Goal: Task Accomplishment & Management: Complete application form

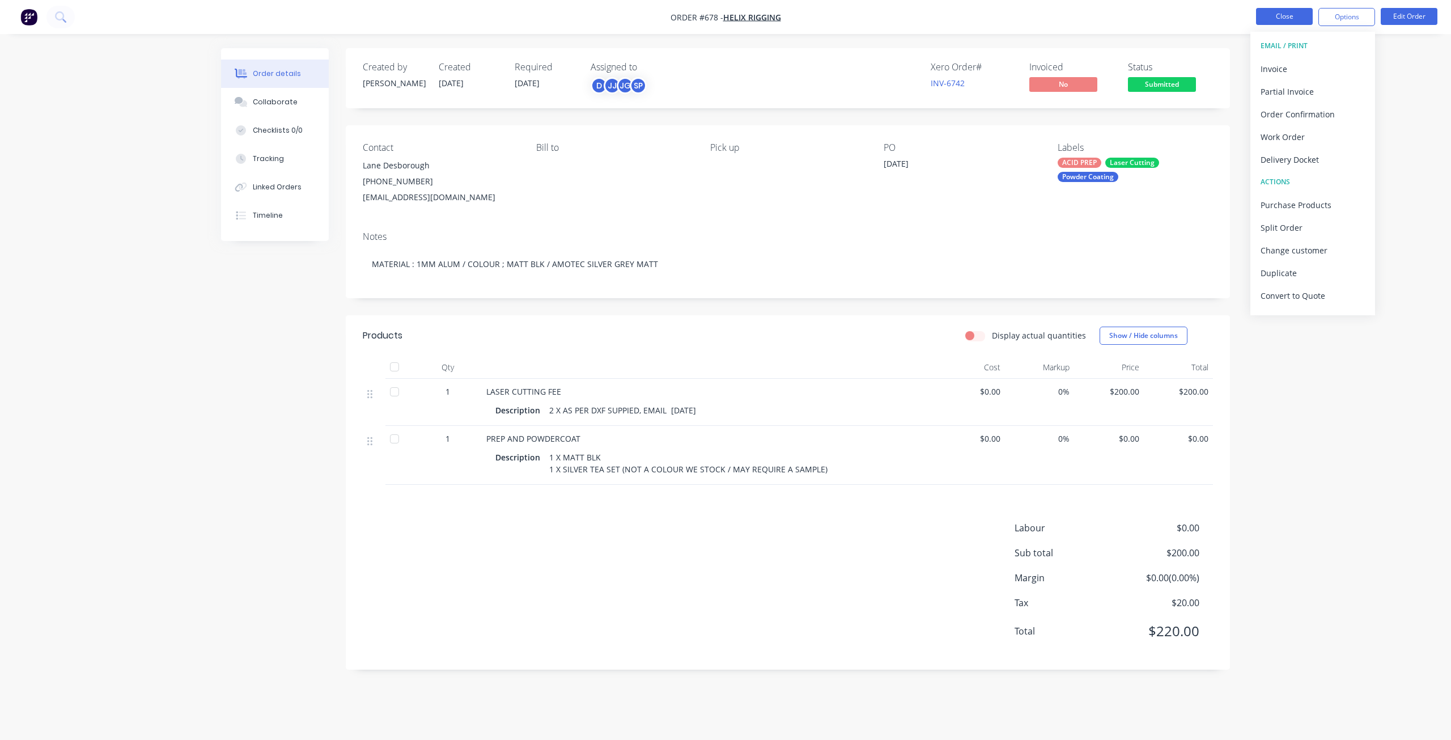
click at [1286, 18] on button "Close" at bounding box center [1284, 16] width 57 height 17
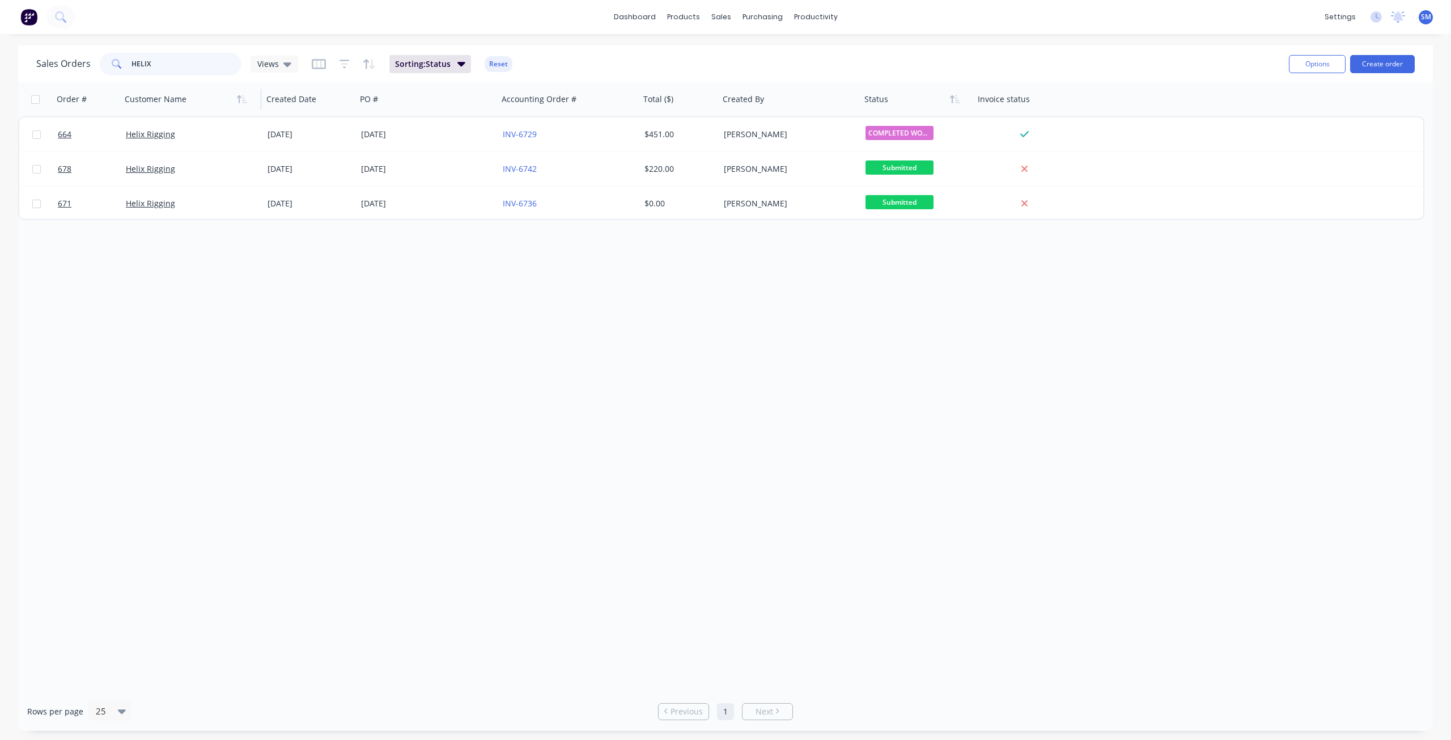
drag, startPoint x: 191, startPoint y: 69, endPoint x: 174, endPoint y: 103, distance: 37.5
click at [163, 96] on div "Sales Orders HELIX Views Sorting: Status Reset Options Create order Order # Cus…" at bounding box center [725, 387] width 1414 height 685
type input "H"
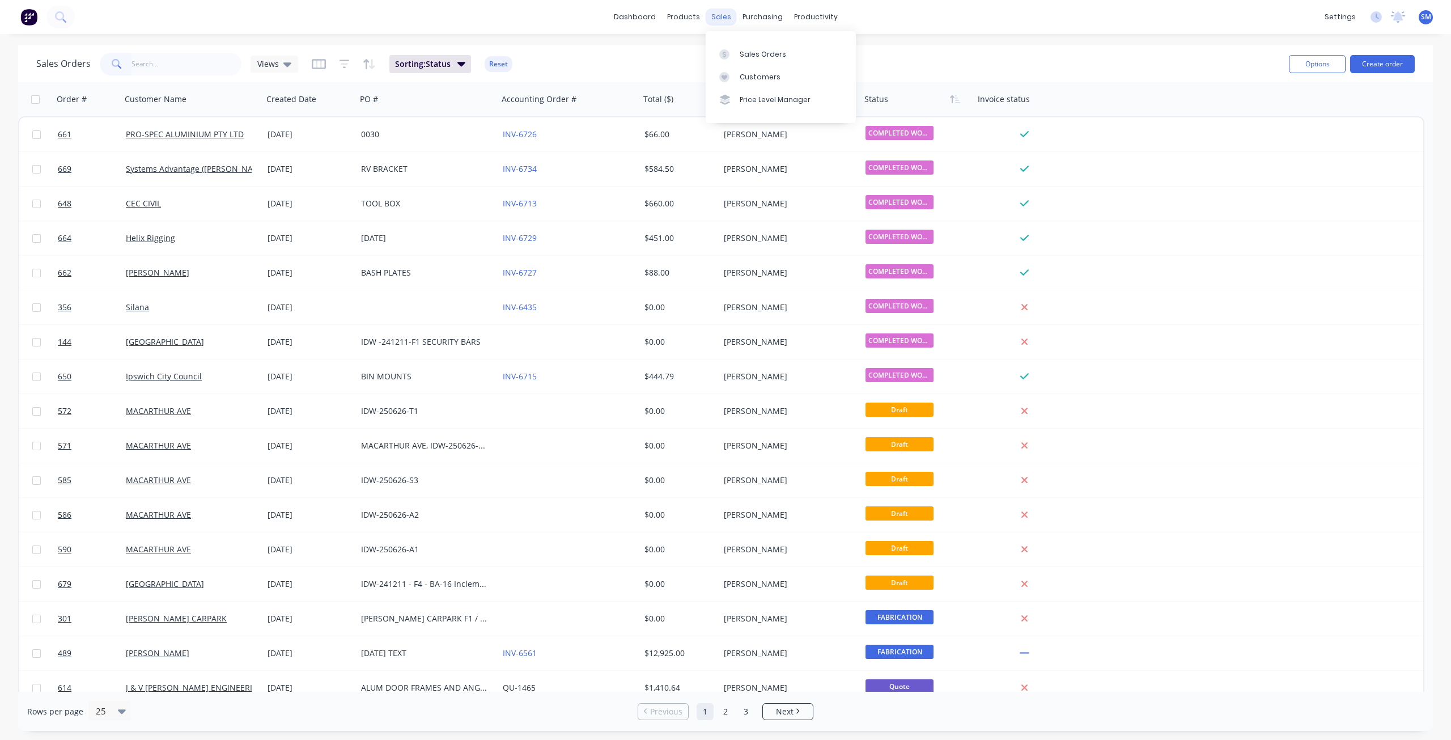
click at [713, 12] on div "sales" at bounding box center [721, 17] width 31 height 17
drag, startPoint x: 213, startPoint y: 77, endPoint x: 220, endPoint y: 79, distance: 7.4
click at [215, 78] on div "Sales Orders Views Sorting: Status Reset Options Create order" at bounding box center [725, 63] width 1414 height 37
click at [178, 69] on input "text" at bounding box center [186, 64] width 111 height 23
type input "MULTI"
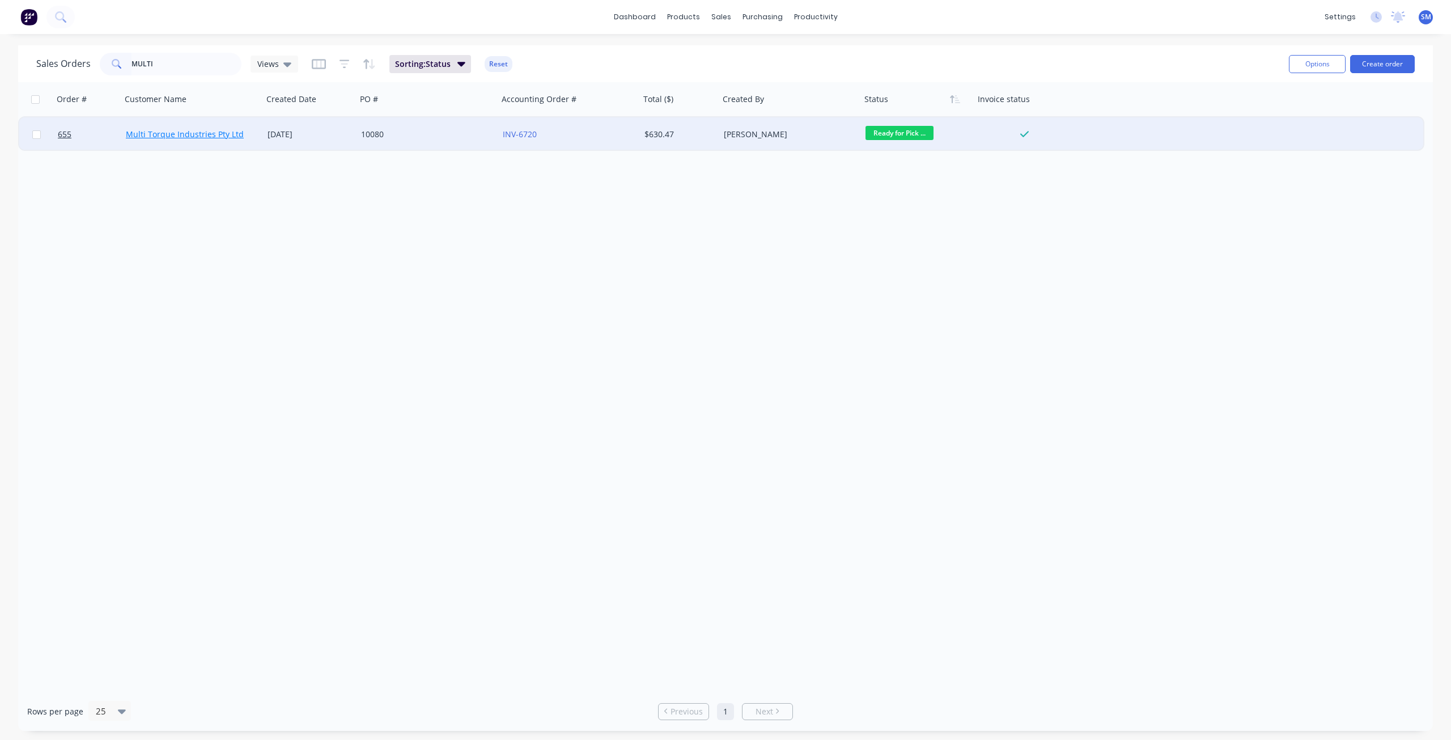
click at [207, 137] on link "Multi Torque Industries Pty Ltd" at bounding box center [185, 134] width 118 height 11
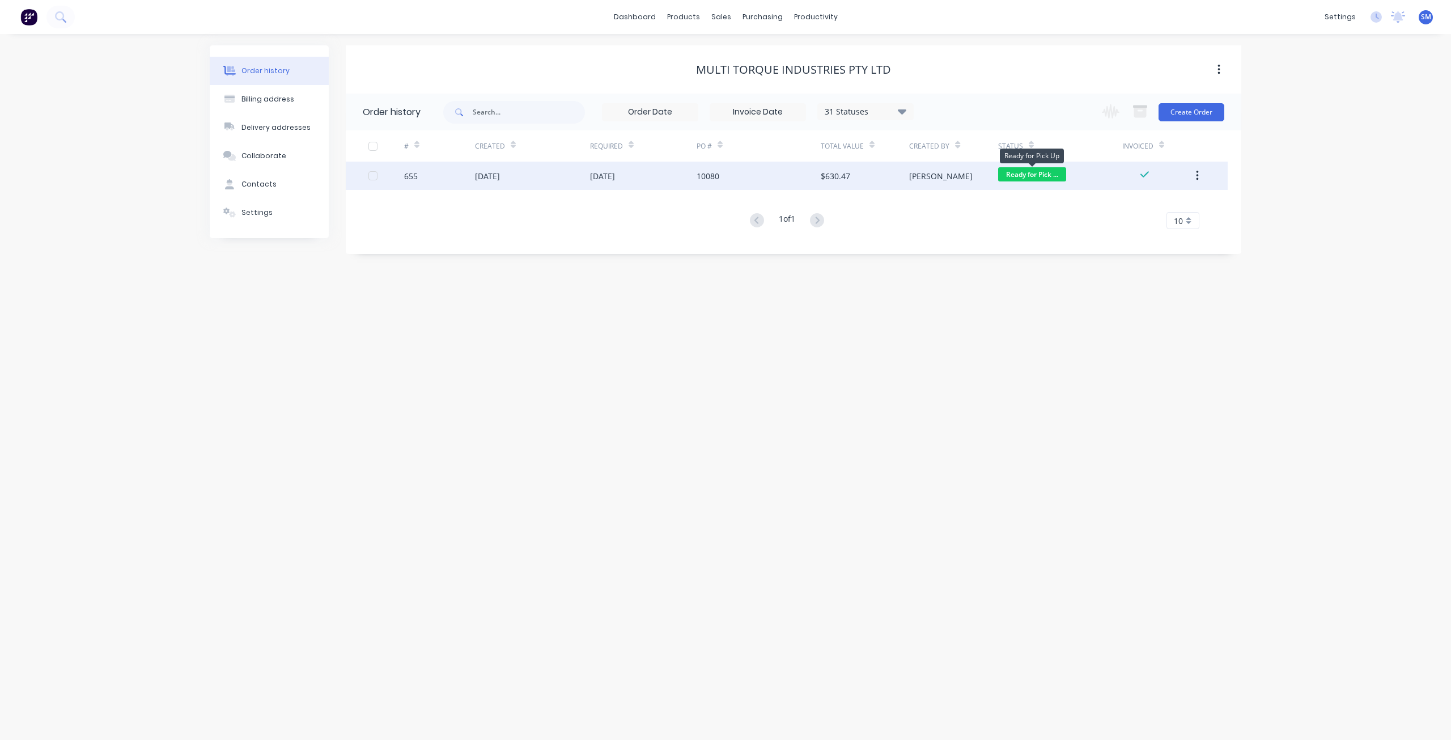
click at [1036, 175] on span "Ready for Pick ..." at bounding box center [1032, 174] width 68 height 14
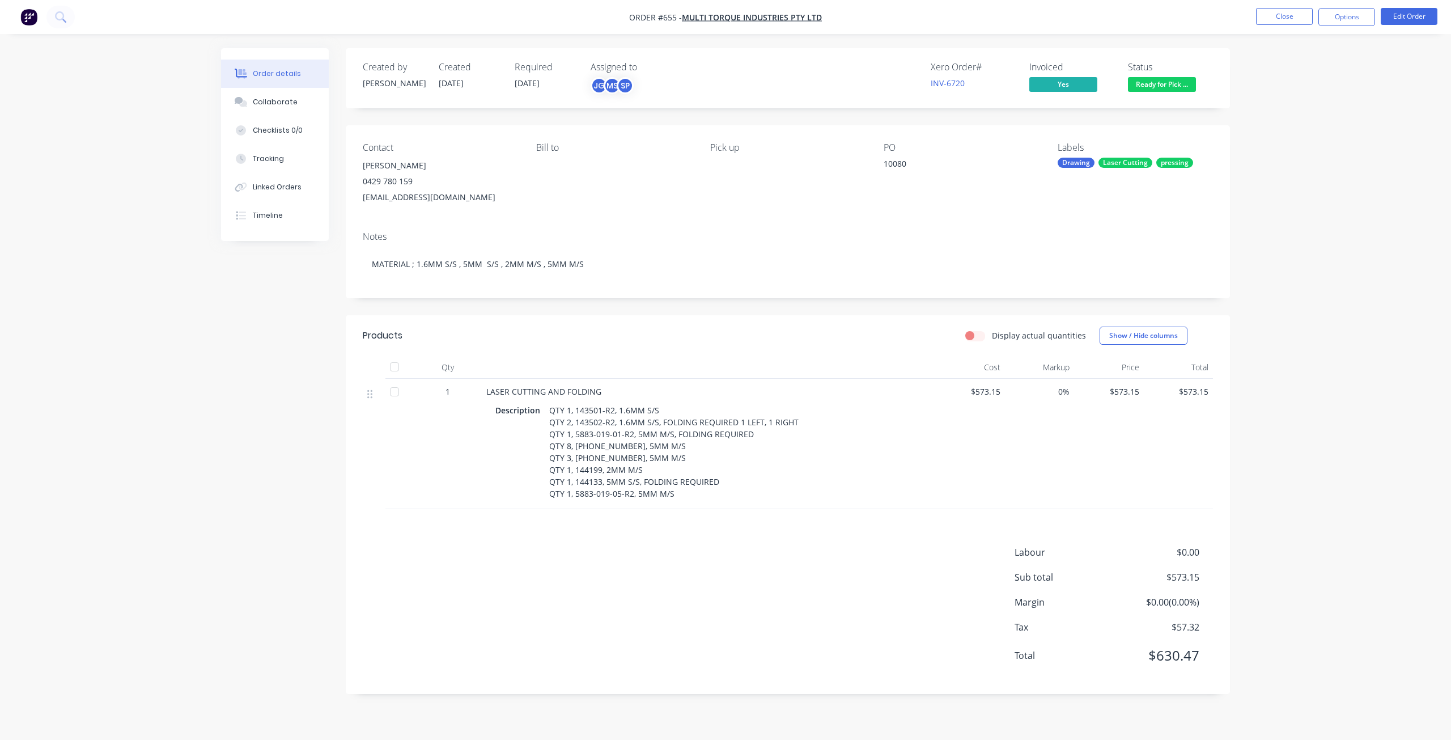
click at [1155, 80] on span "Ready for Pick ..." at bounding box center [1162, 84] width 68 height 14
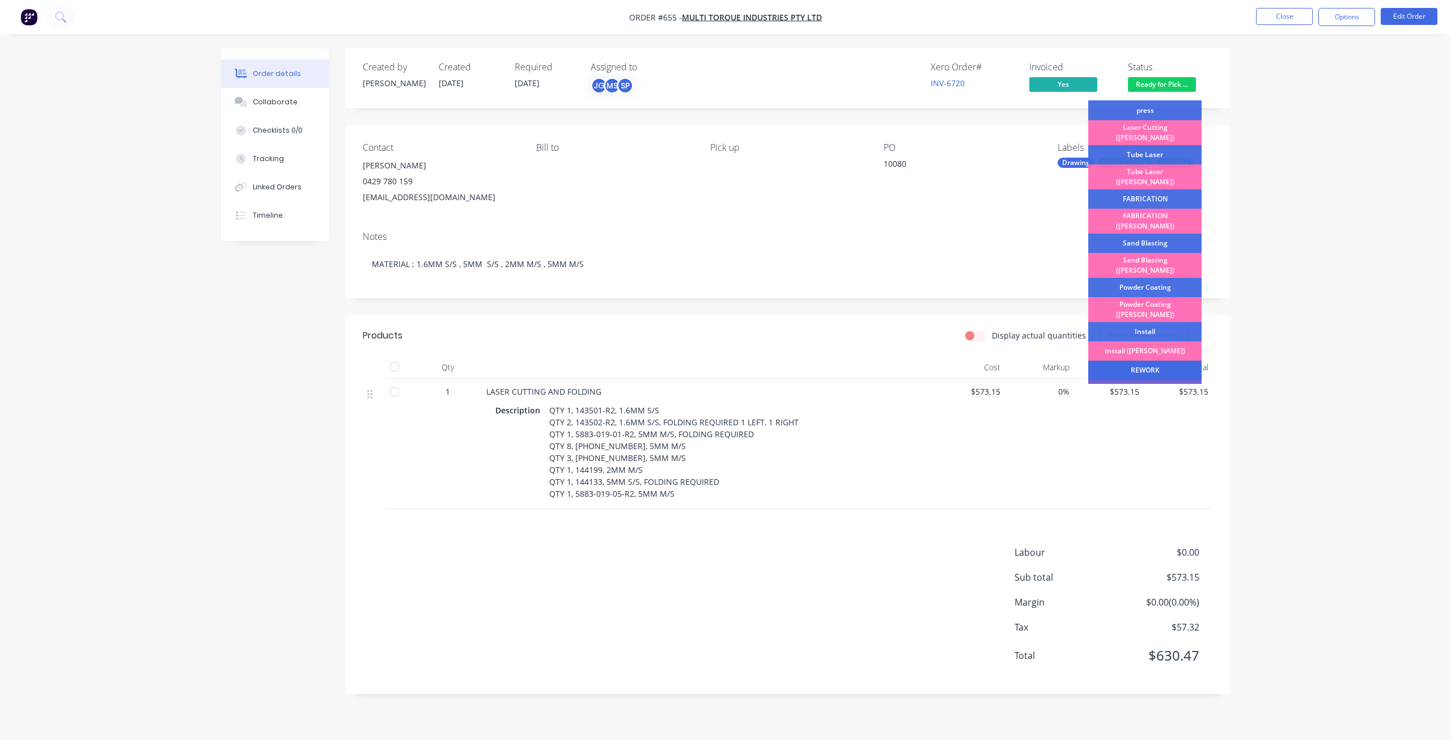
scroll to position [198, 0]
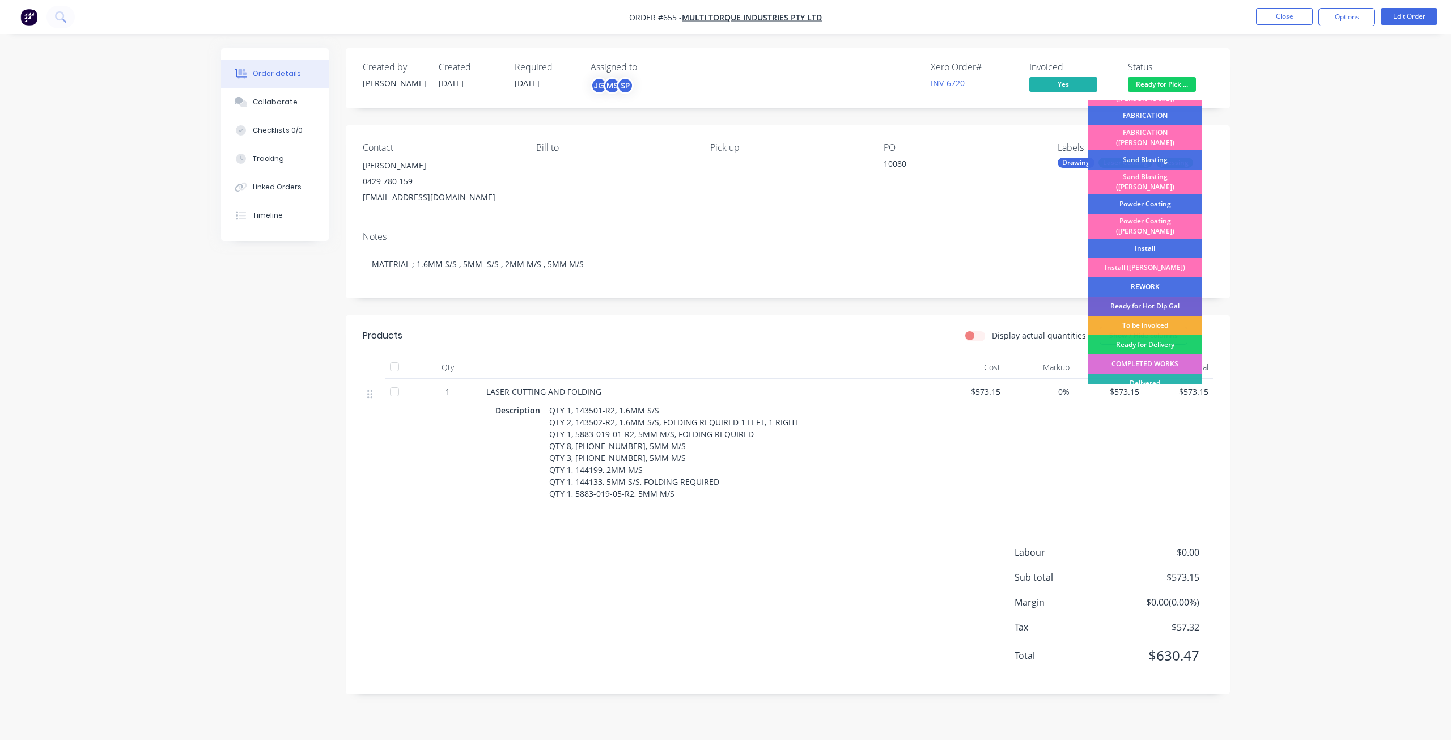
click at [1147, 354] on div "COMPLETED WORKS" at bounding box center [1144, 363] width 113 height 19
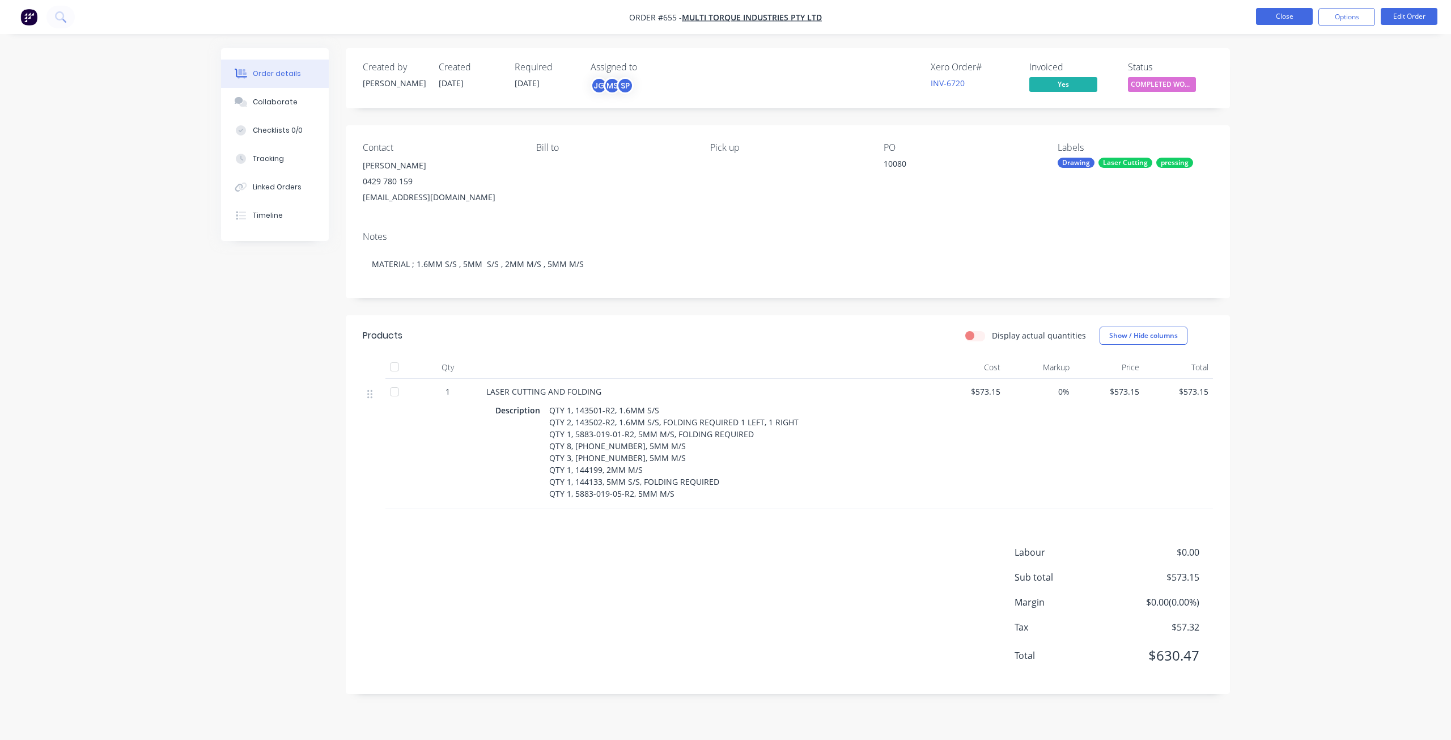
click at [1289, 18] on button "Close" at bounding box center [1284, 16] width 57 height 17
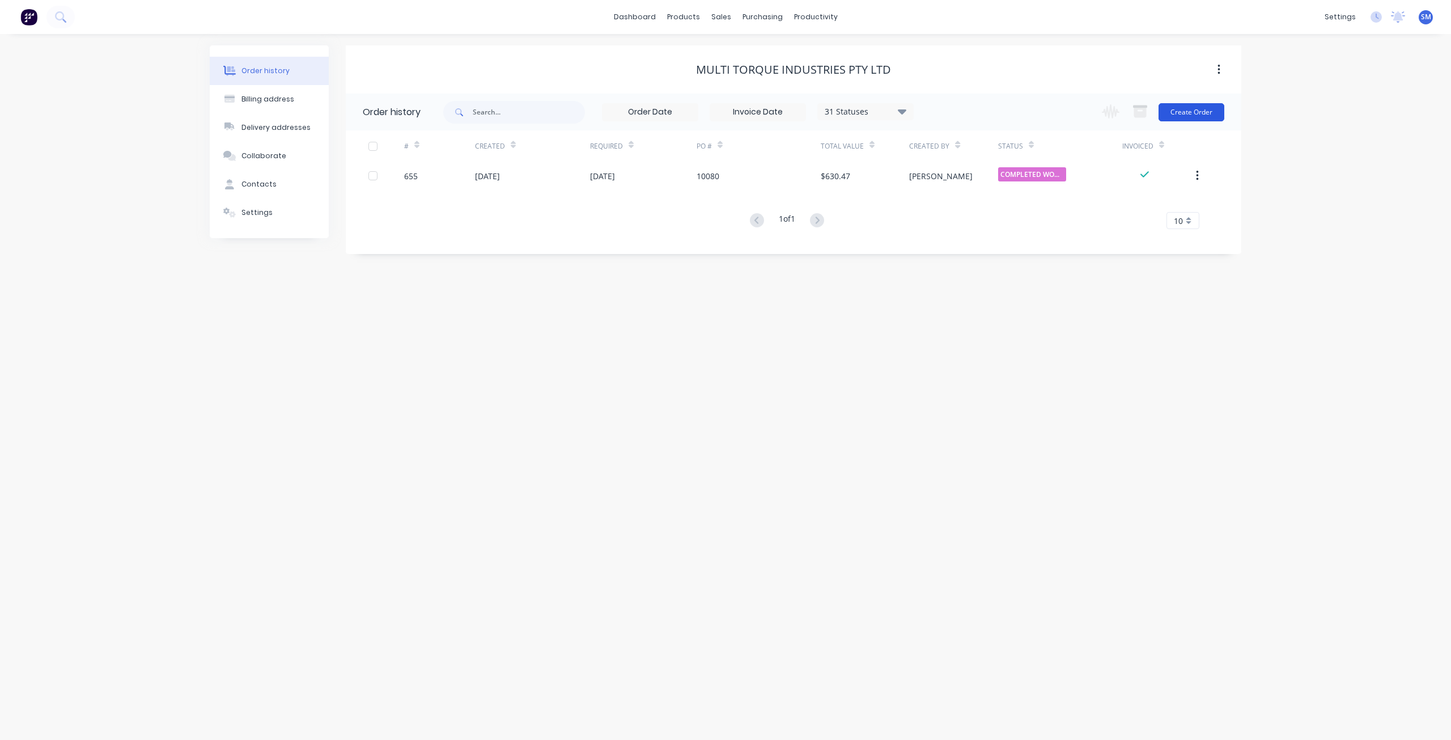
click at [1182, 117] on button "Create Order" at bounding box center [1191, 112] width 66 height 18
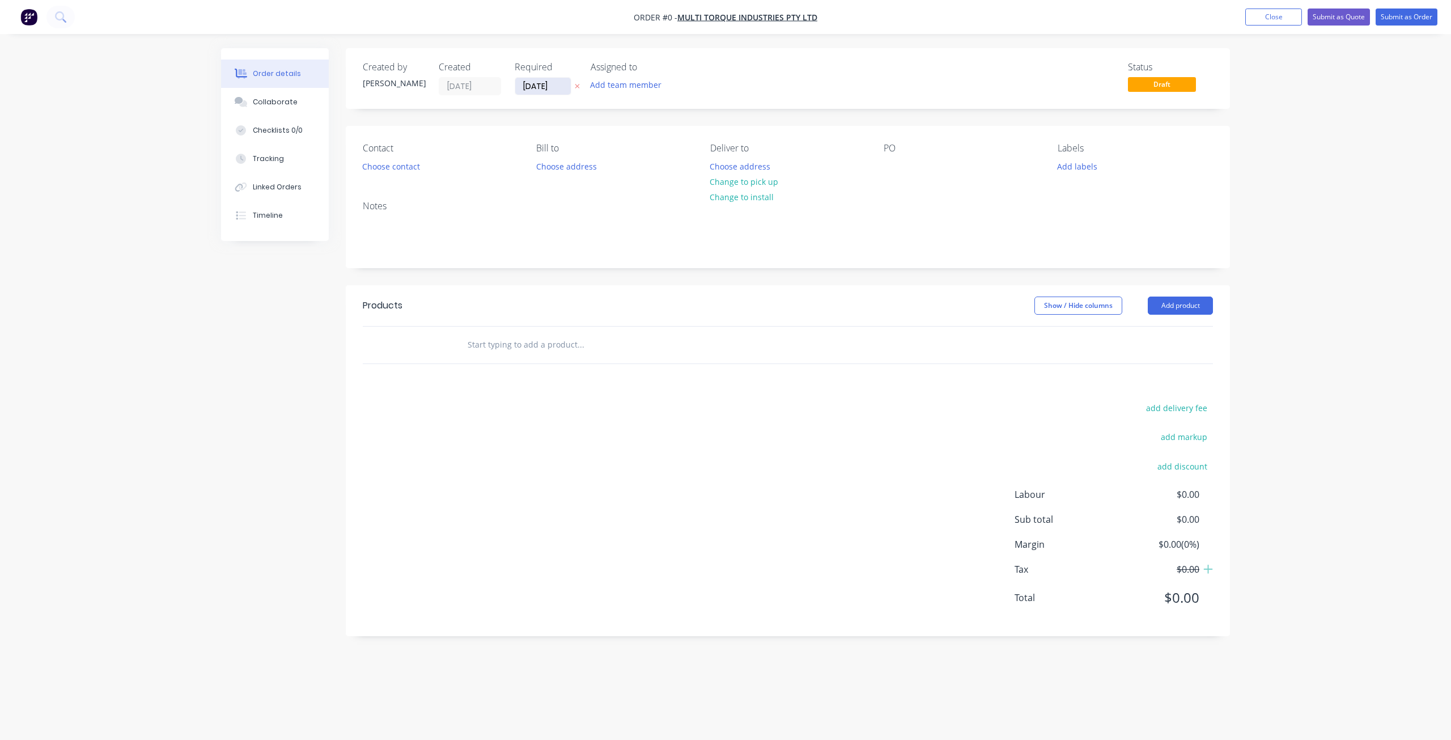
click at [547, 82] on input "[DATE]" at bounding box center [543, 86] width 56 height 17
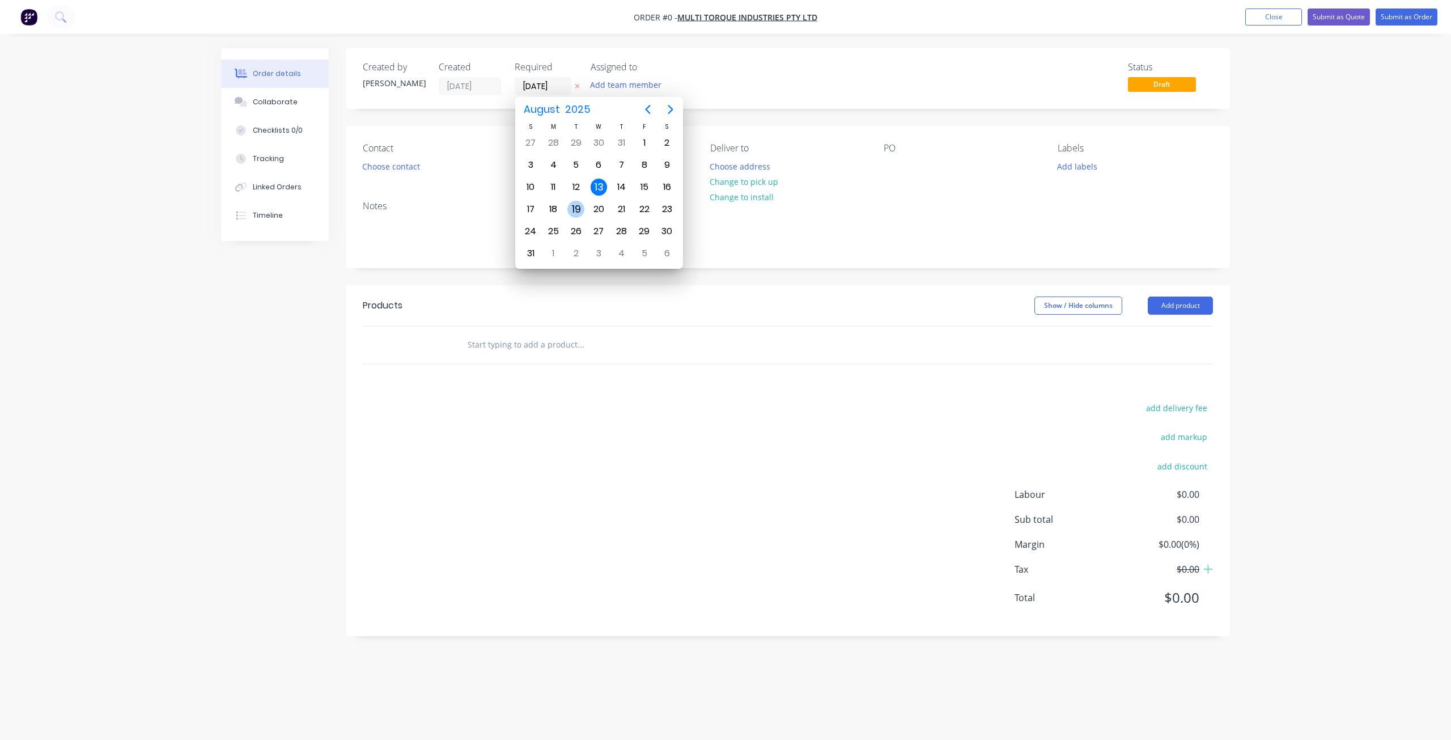
click at [570, 205] on div "19" at bounding box center [575, 209] width 17 height 17
type input "[DATE]"
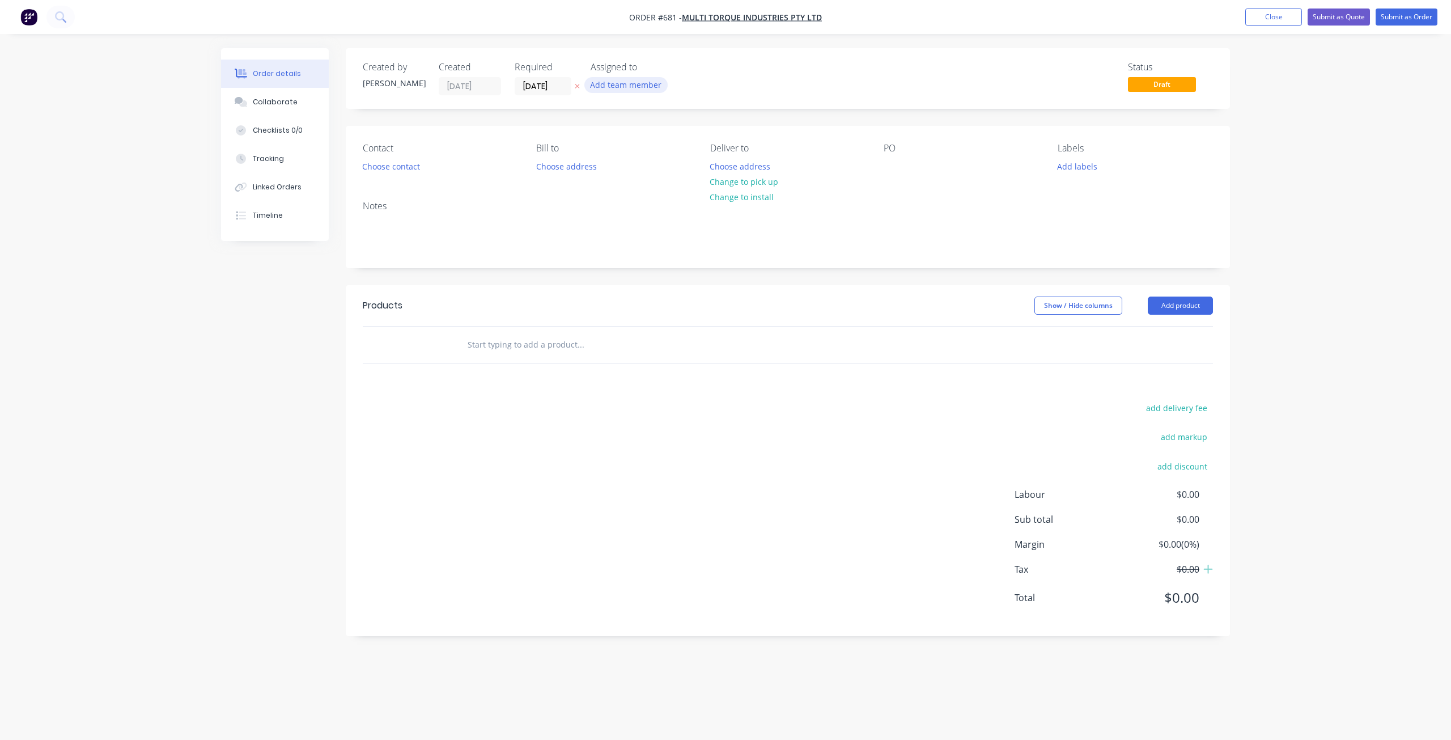
click at [630, 80] on button "Add team member" at bounding box center [625, 84] width 83 height 15
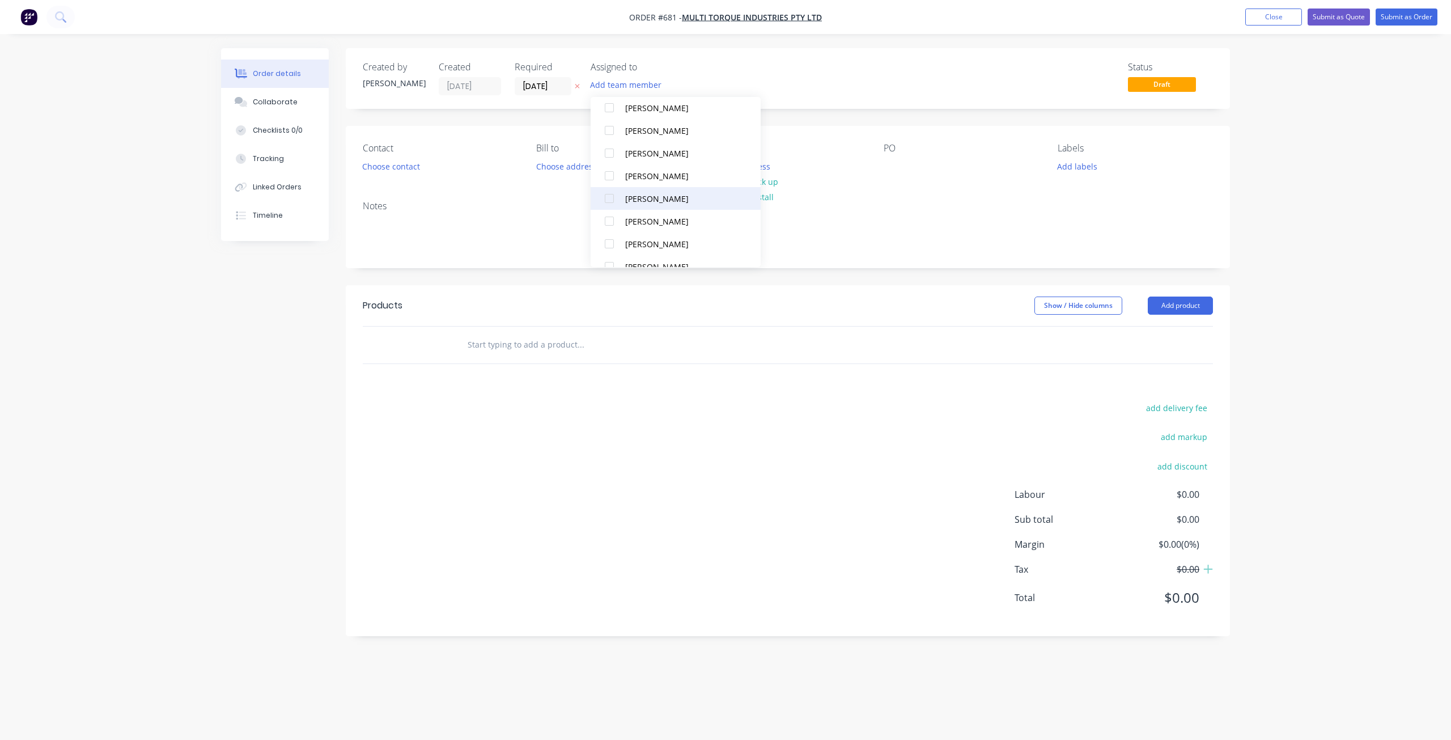
scroll to position [170, 0]
click at [611, 156] on div at bounding box center [609, 159] width 23 height 23
click at [613, 182] on div at bounding box center [609, 182] width 23 height 23
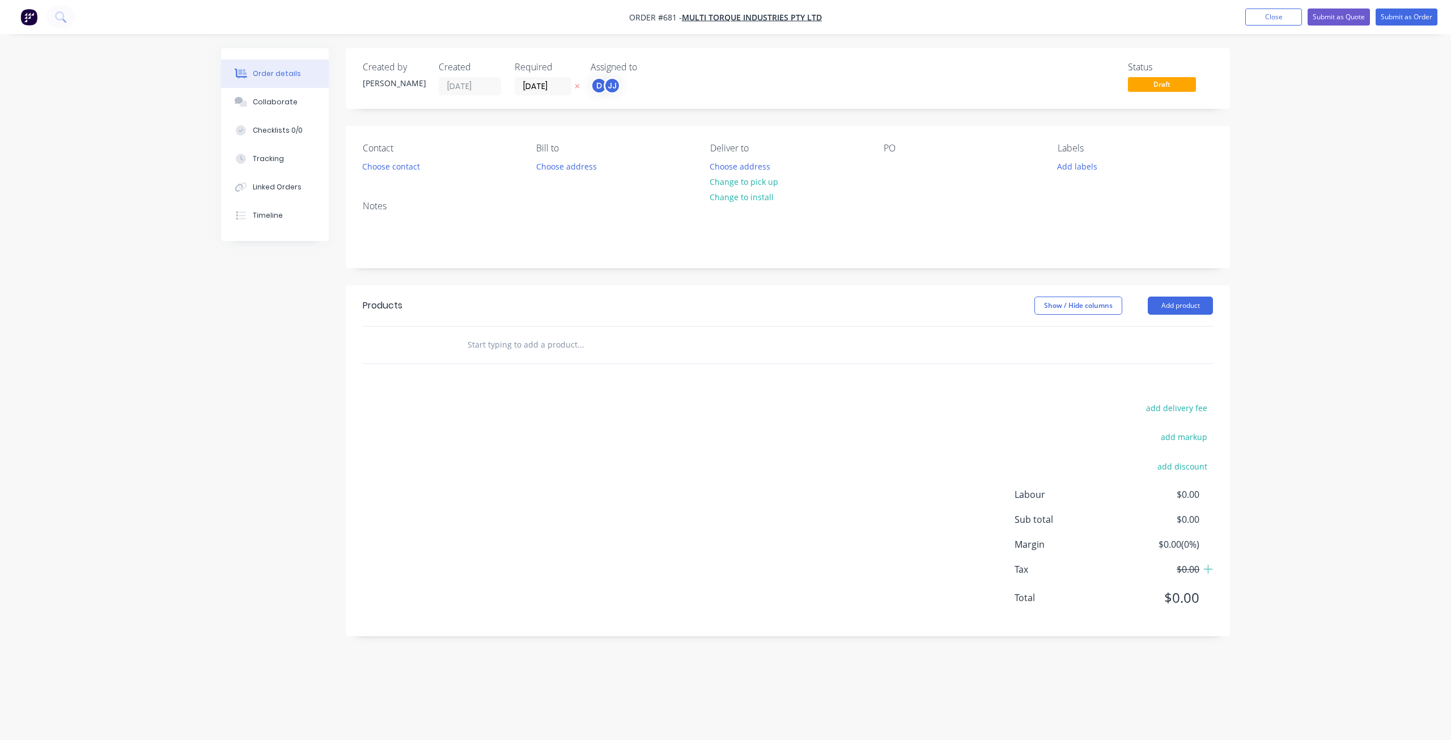
click at [825, 169] on div "Deliver to Choose address Change to pick up Change to install" at bounding box center [787, 159] width 155 height 32
click at [754, 183] on button "Change to pick up" at bounding box center [744, 181] width 80 height 15
click at [1074, 169] on button "Add labels" at bounding box center [1077, 165] width 52 height 15
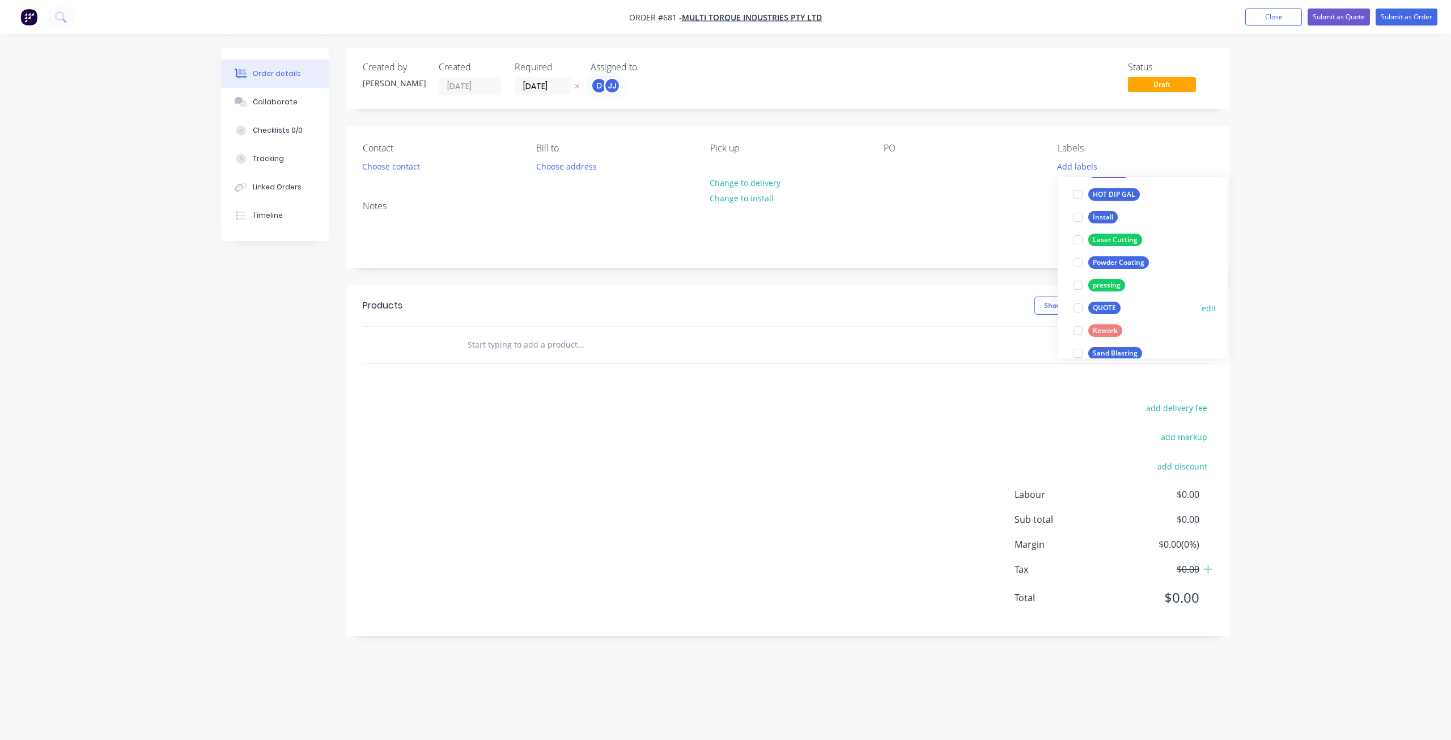
scroll to position [170, 0]
click at [1078, 258] on div at bounding box center [1078, 256] width 23 height 23
click at [1082, 283] on div at bounding box center [1078, 284] width 23 height 23
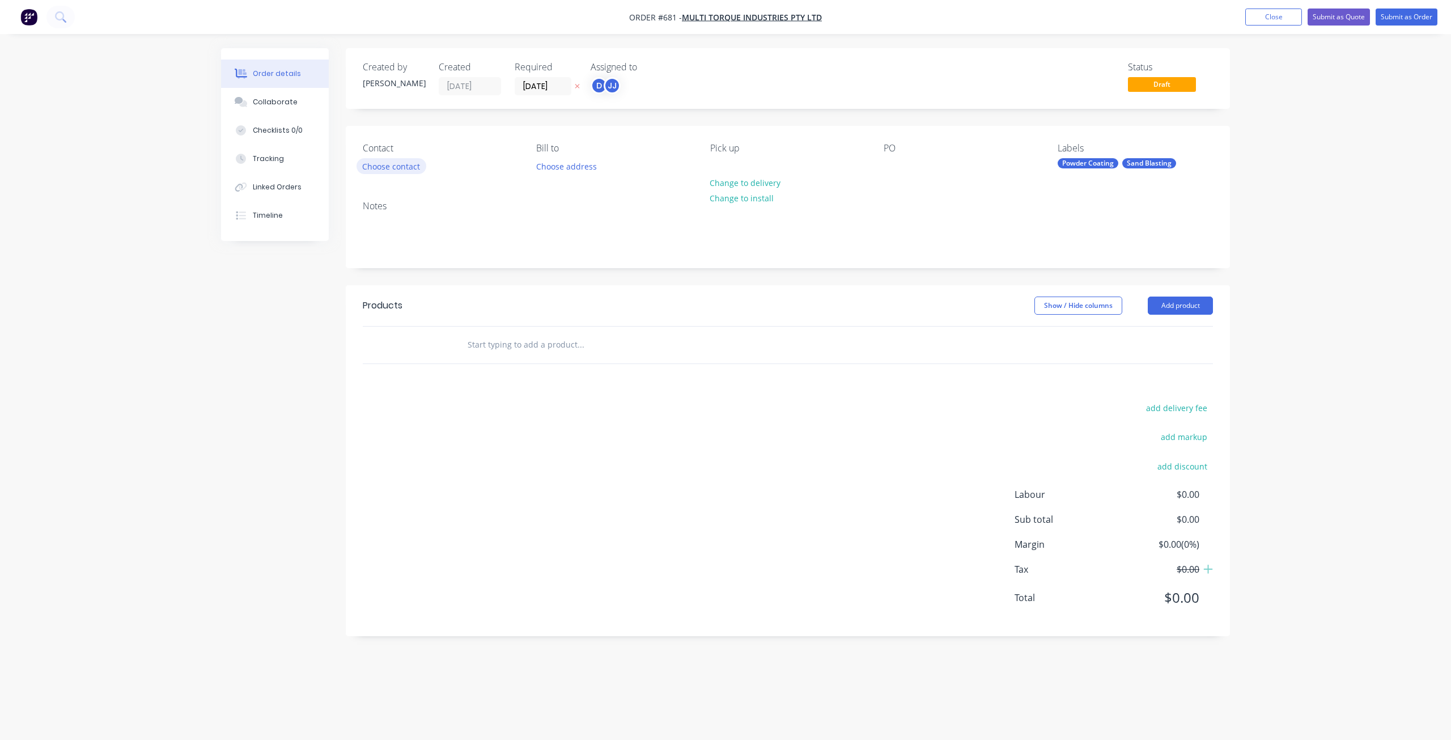
click at [387, 169] on button "Choose contact" at bounding box center [391, 165] width 70 height 15
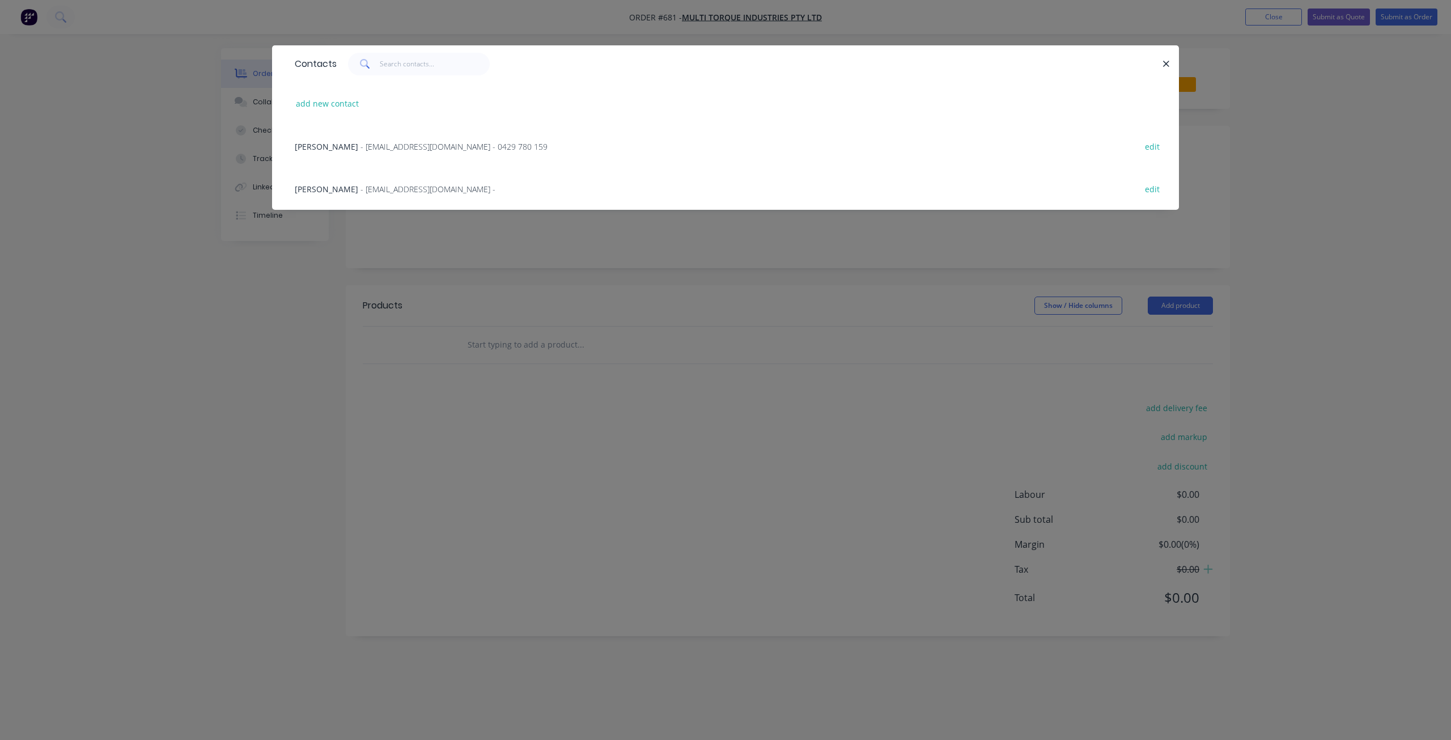
drag, startPoint x: 373, startPoint y: 149, endPoint x: 381, endPoint y: 146, distance: 8.1
click at [375, 149] on span "- [EMAIL_ADDRESS][DOMAIN_NAME] - 0429 780 159" at bounding box center [453, 146] width 187 height 11
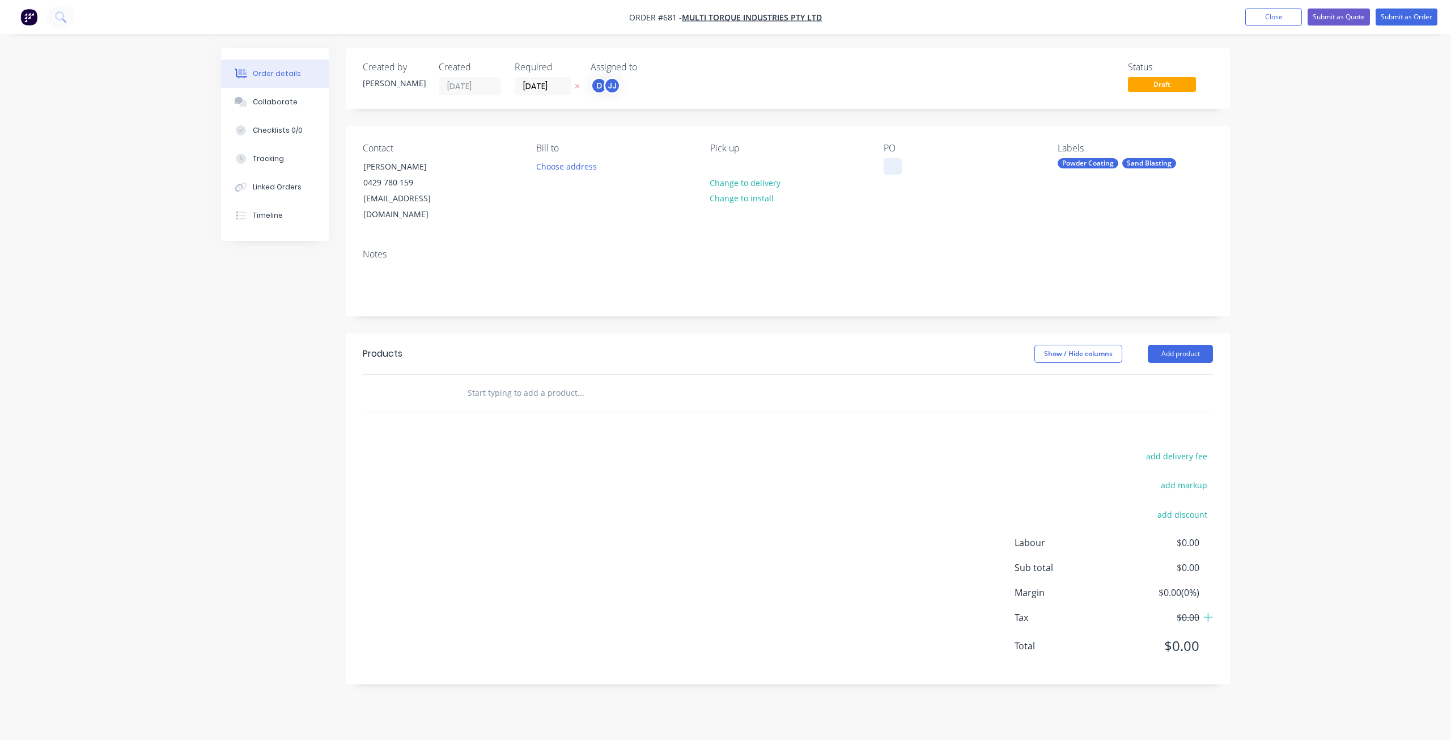
click at [893, 162] on div at bounding box center [892, 166] width 18 height 16
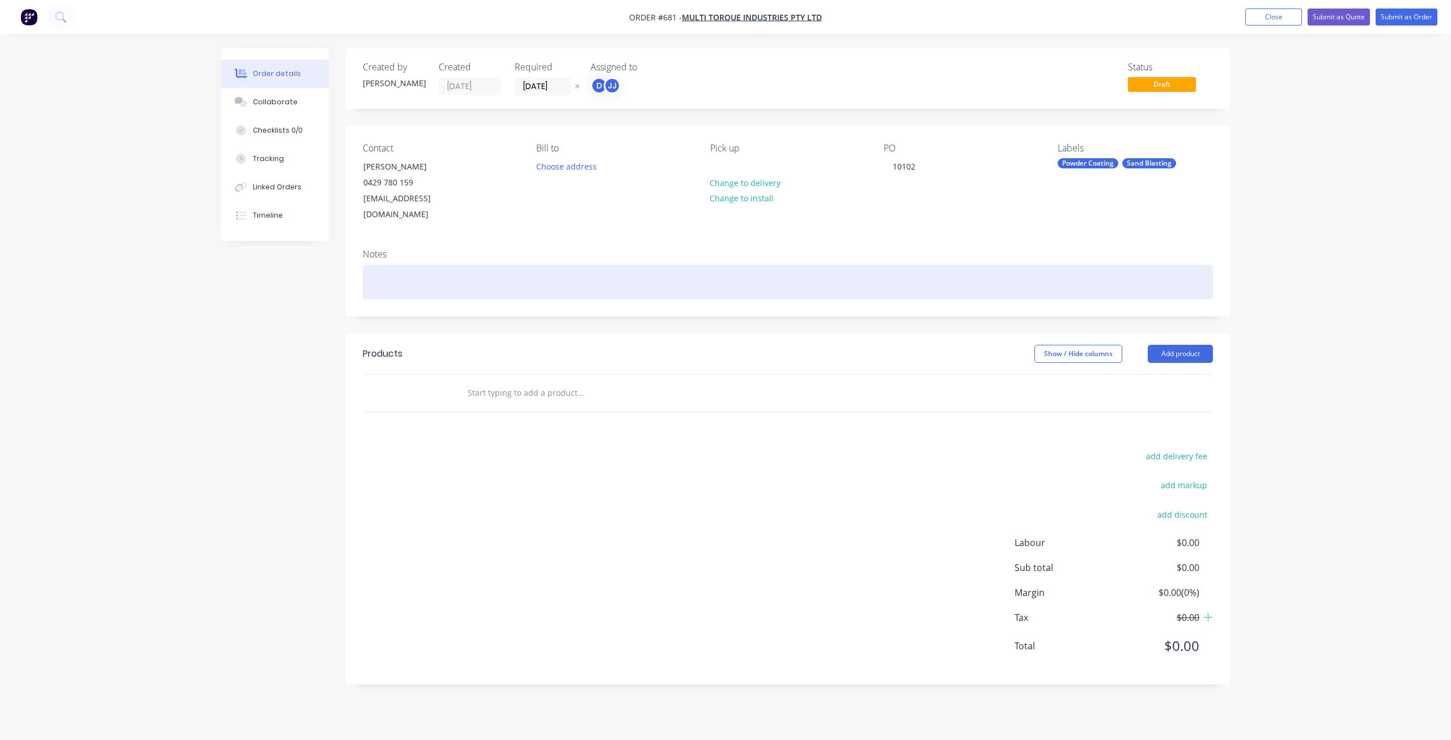
click at [372, 265] on div at bounding box center [788, 282] width 850 height 35
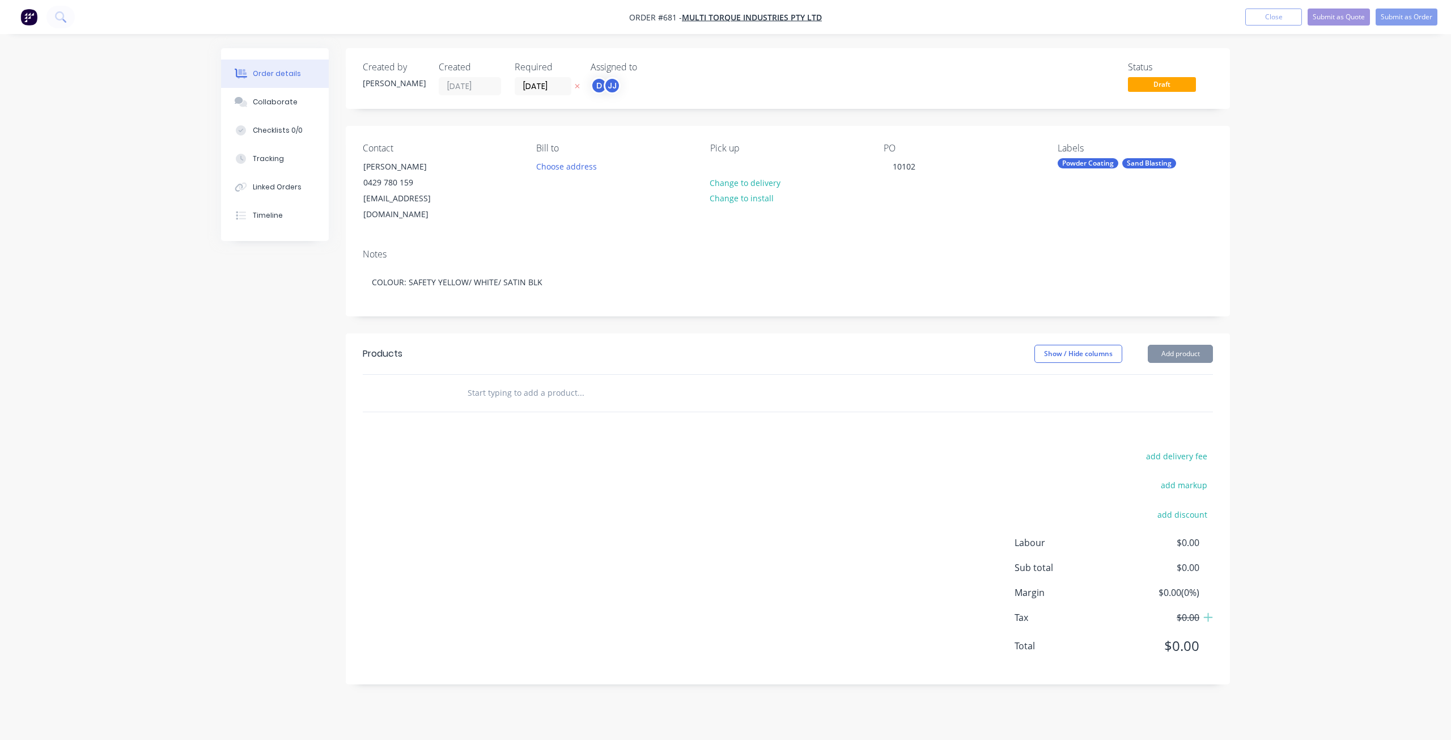
click at [478, 384] on input "text" at bounding box center [580, 392] width 227 height 23
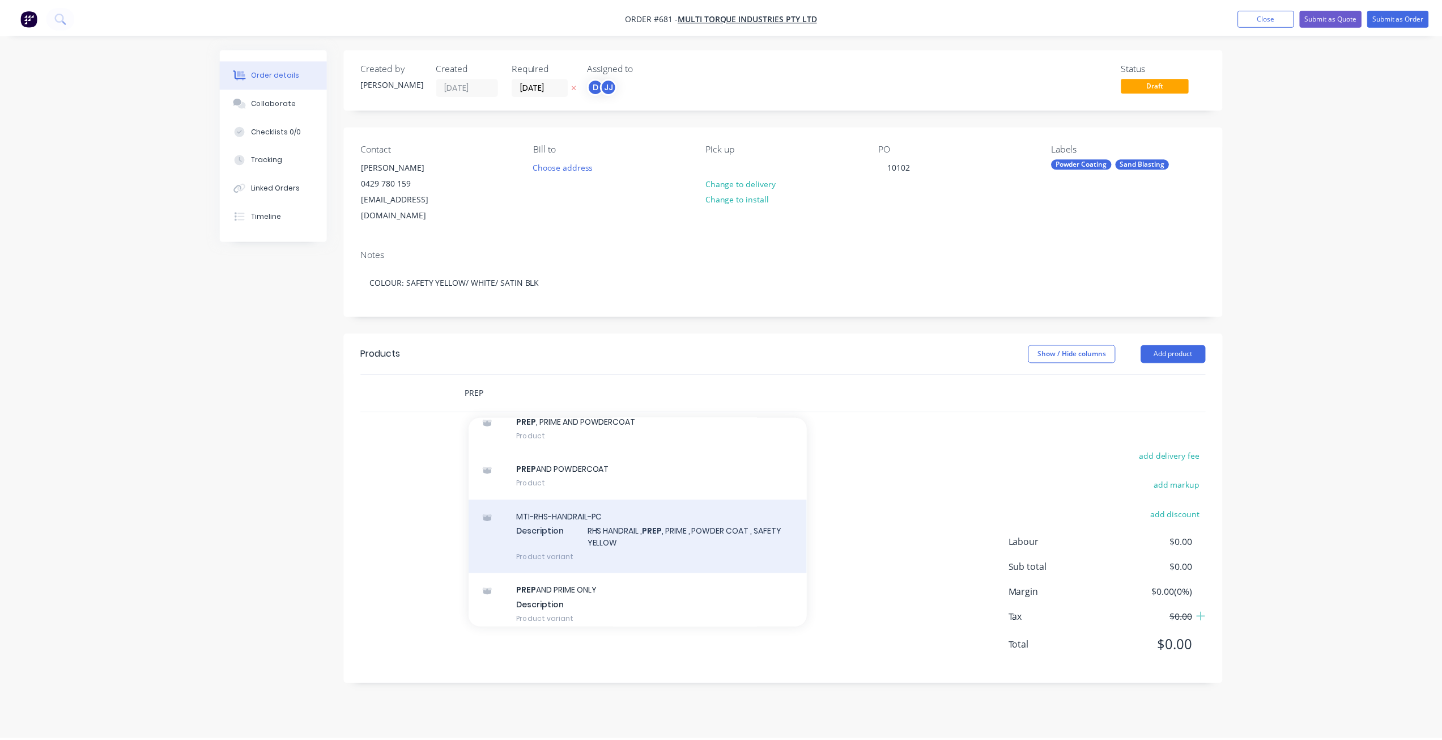
scroll to position [1077, 0]
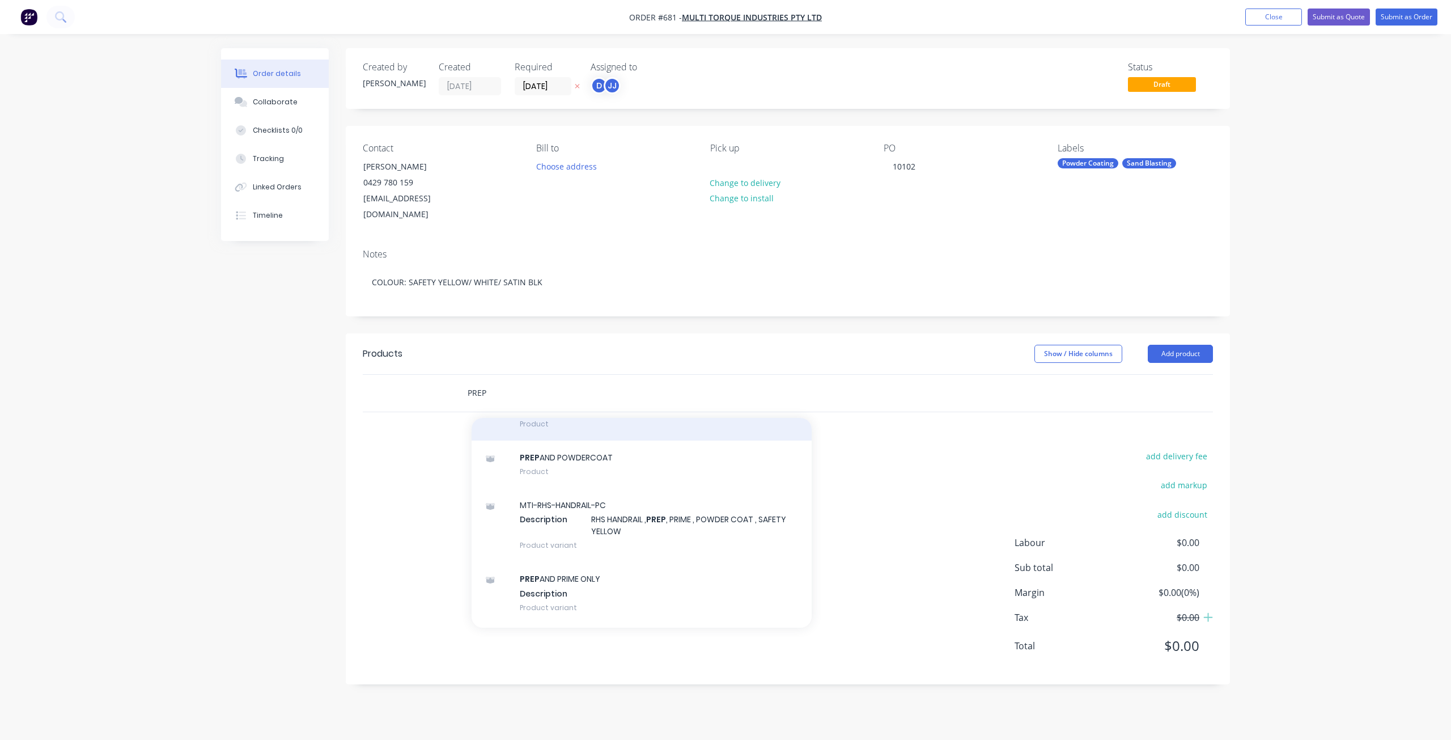
type input "PREP"
click at [572, 409] on div "PREP , PRIME AND POWDERCOAT Product" at bounding box center [641, 417] width 340 height 48
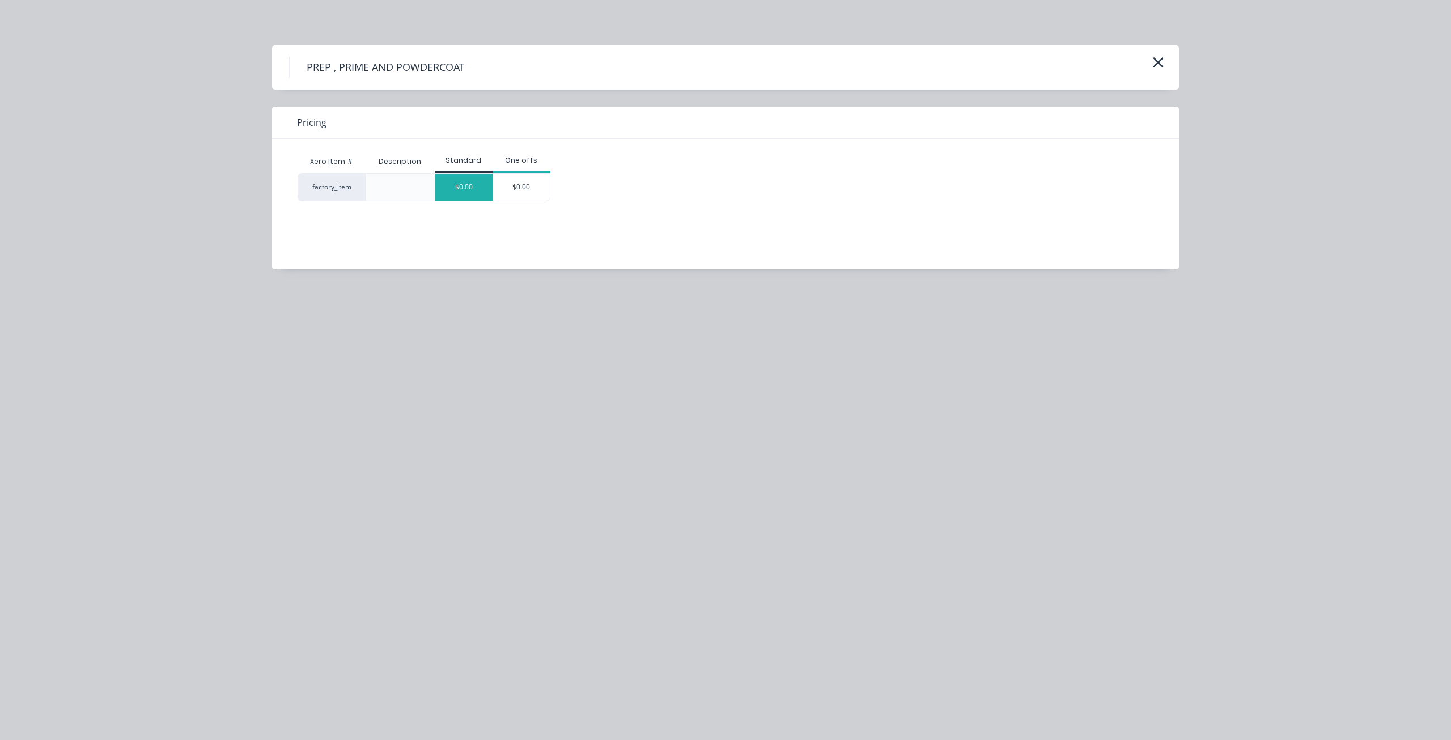
click at [469, 193] on div "$0.00" at bounding box center [463, 186] width 57 height 27
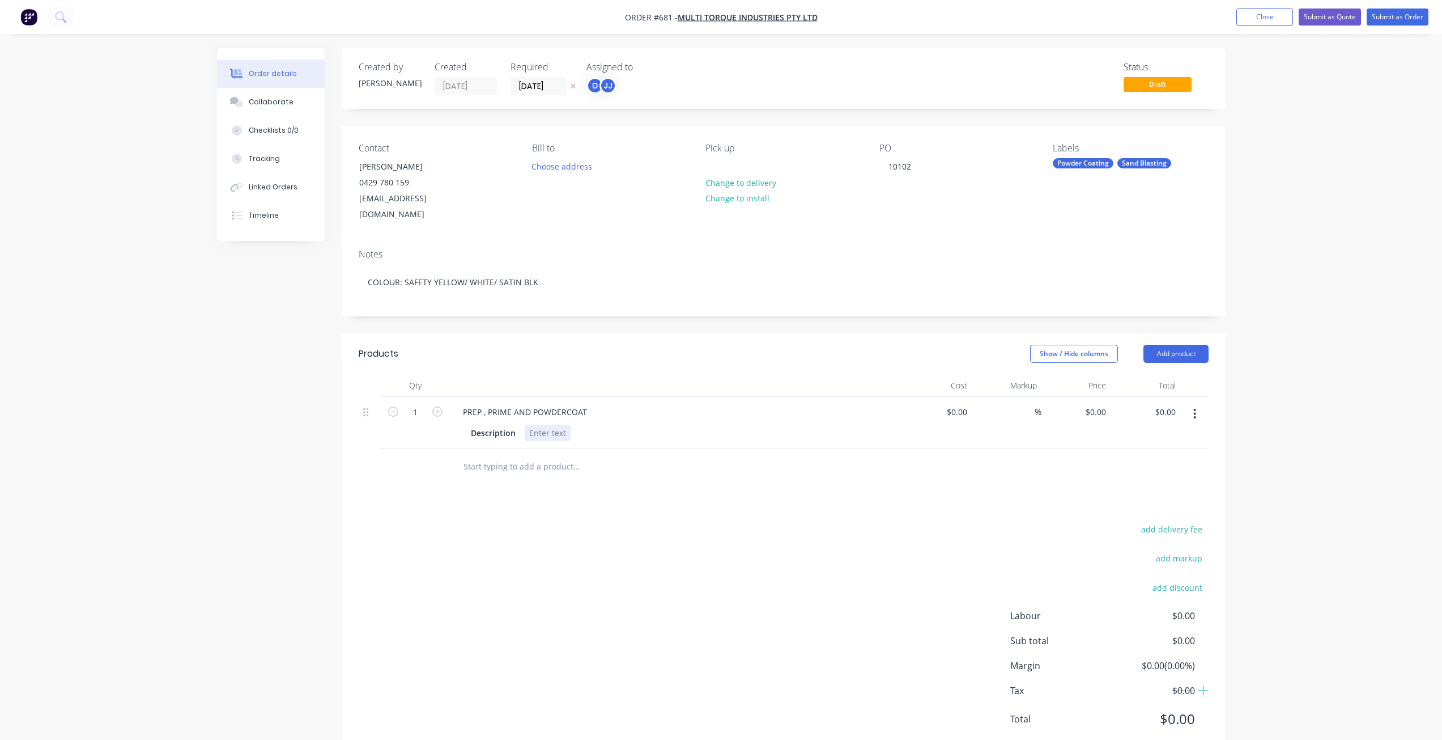
click at [541, 424] on div at bounding box center [548, 432] width 46 height 16
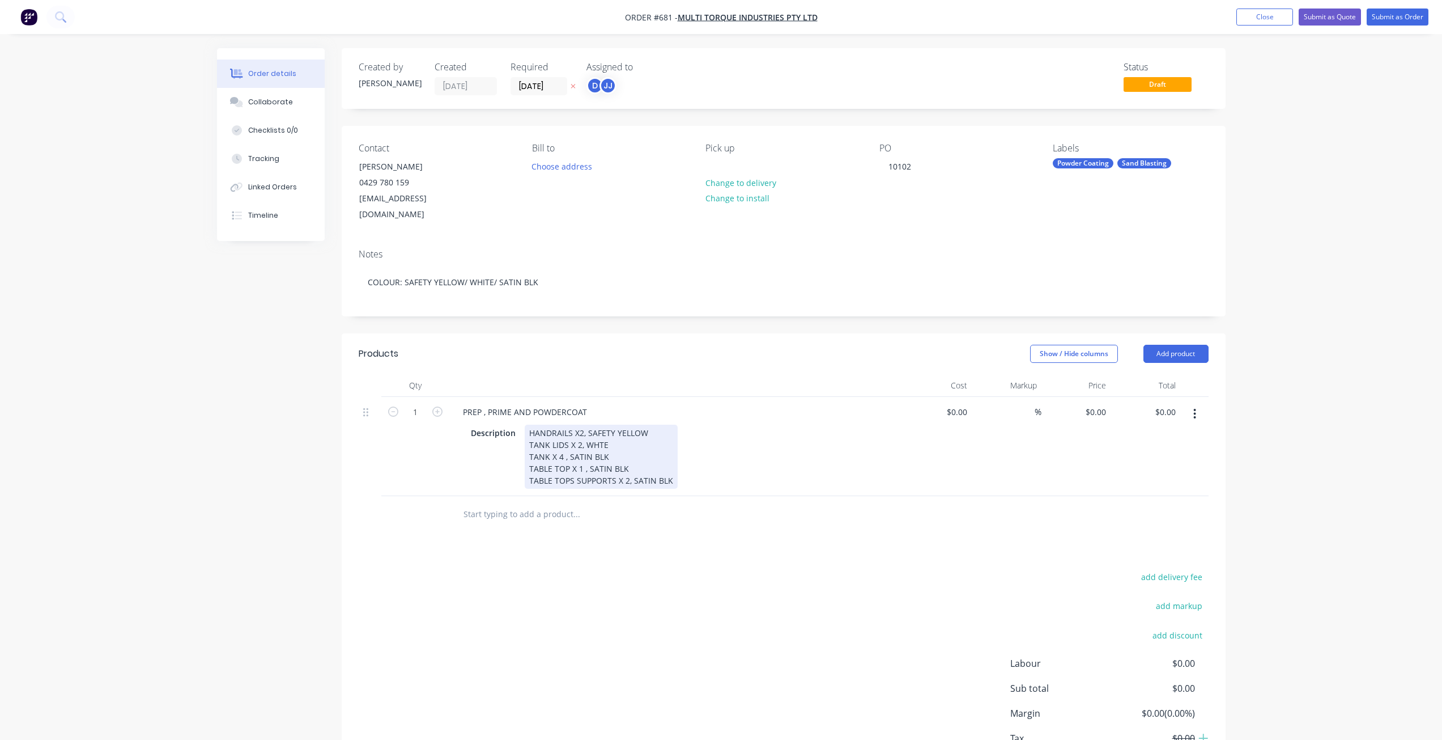
click at [820, 456] on div "Description HANDRAILS X2, SAFETY YELLOW TANK LIDS X 2, WHTE TANK X 4 , SATIN BL…" at bounding box center [673, 456] width 415 height 64
click at [278, 101] on div "Collaborate" at bounding box center [270, 102] width 45 height 10
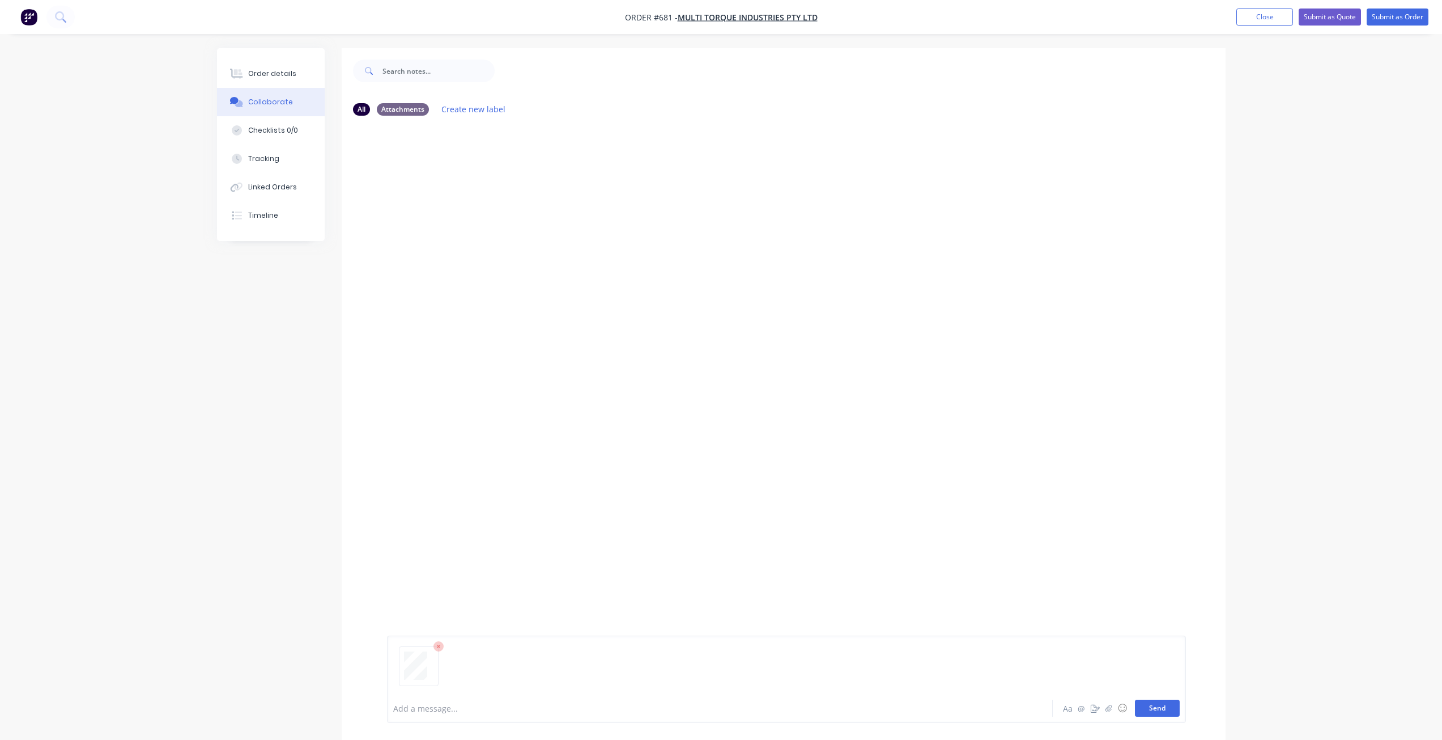
click at [1166, 709] on button "Send" at bounding box center [1157, 707] width 45 height 17
click at [1403, 20] on button "Submit as Order" at bounding box center [1398, 17] width 62 height 17
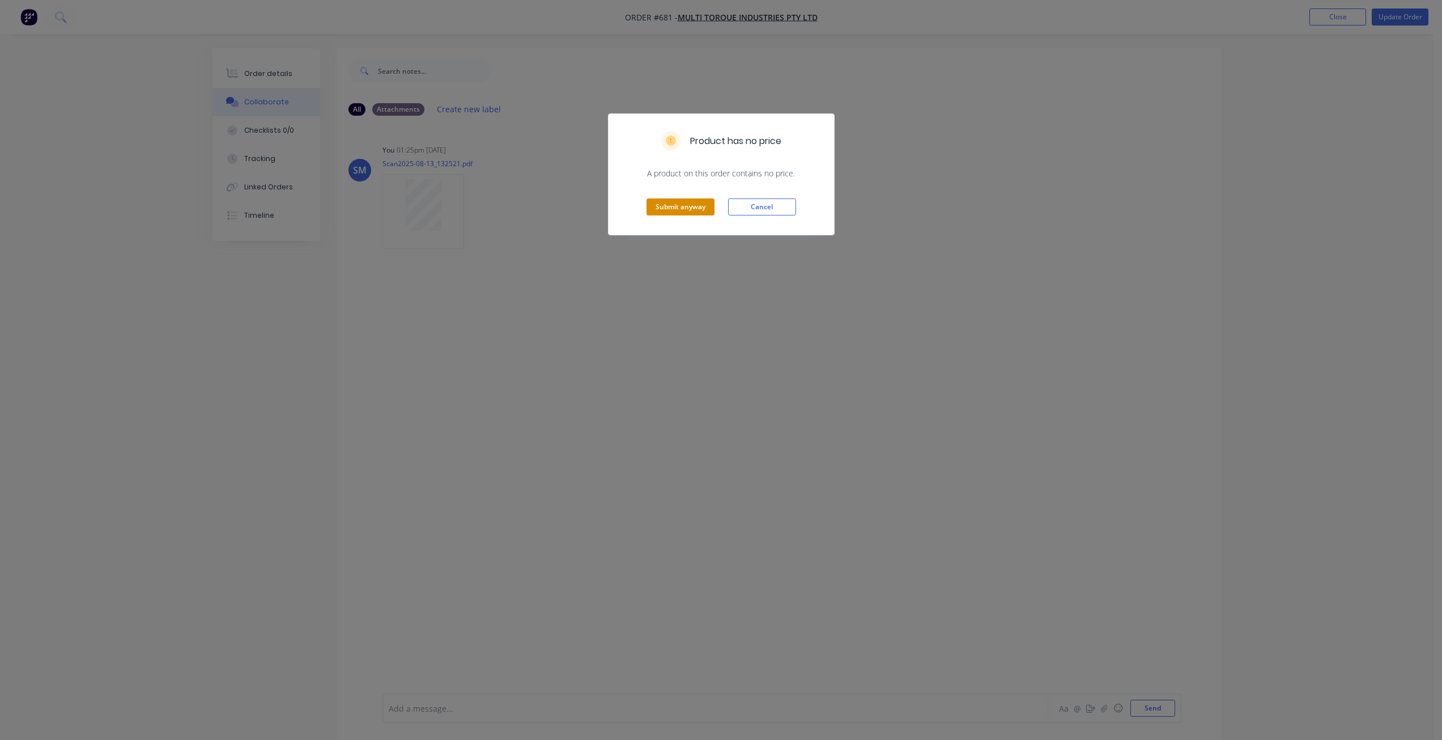
click at [686, 212] on button "Submit anyway" at bounding box center [681, 206] width 68 height 17
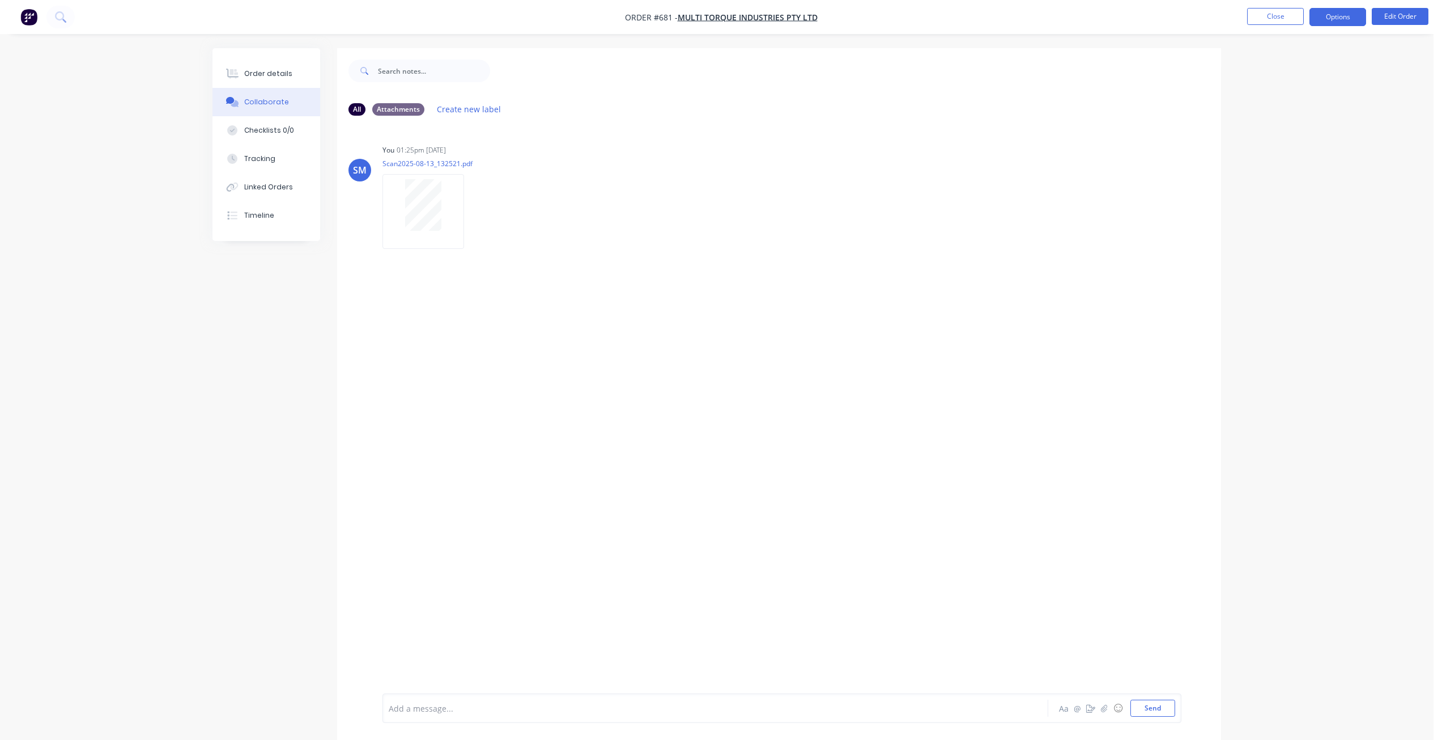
click at [1338, 24] on button "Options" at bounding box center [1338, 17] width 57 height 18
click at [1269, 136] on div "Work Order" at bounding box center [1304, 137] width 104 height 16
click at [1269, 114] on div "Without pricing" at bounding box center [1304, 114] width 104 height 16
